Goal: Task Accomplishment & Management: Manage account settings

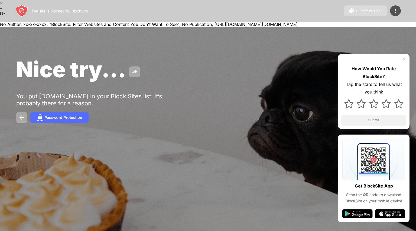
click at [392, 18] on div "The site is blocked by BlockSite Customize Page Edit Block List Redirect Custom…" at bounding box center [208, 11] width 416 height 22
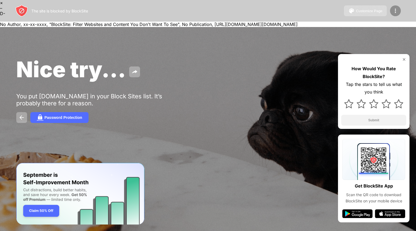
click at [393, 13] on img at bounding box center [395, 11] width 6 height 6
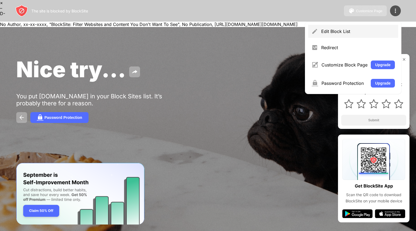
click at [321, 35] on div "Edit Block List" at bounding box center [353, 31] width 90 height 13
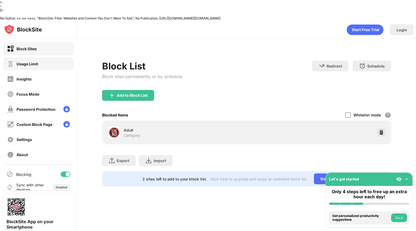
click at [19, 57] on div "Usage Limit" at bounding box center [38, 63] width 70 height 13
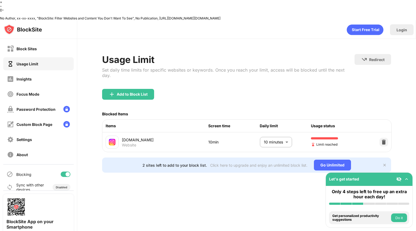
click at [276, 119] on body "× – D- No Author, xx-xx-xxxx, "BlockSite: Filter Websites and Content You Don't…" at bounding box center [208, 126] width 416 height 252
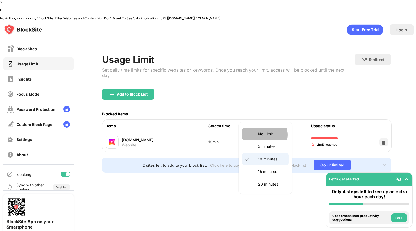
click at [264, 135] on p "No Limit" at bounding box center [272, 134] width 28 height 6
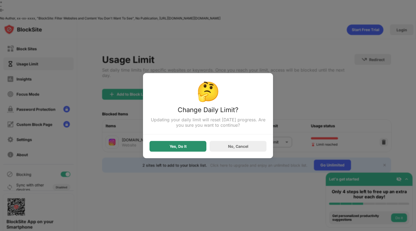
click at [162, 150] on div "Yes, Do It" at bounding box center [177, 146] width 57 height 11
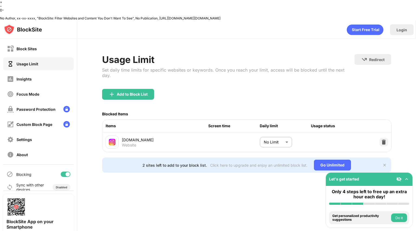
click at [280, 112] on body "× – D- No Author, xx-xx-xxxx, "BlockSite: Filter Websites and Content You Don't…" at bounding box center [208, 126] width 416 height 252
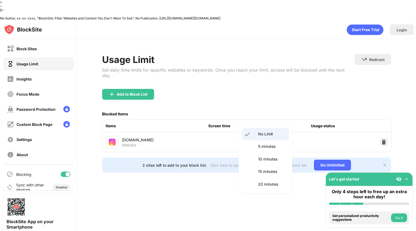
click at [266, 154] on li "10 minutes" at bounding box center [265, 159] width 47 height 12
type input "**"
